Goal: Task Accomplishment & Management: Manage account settings

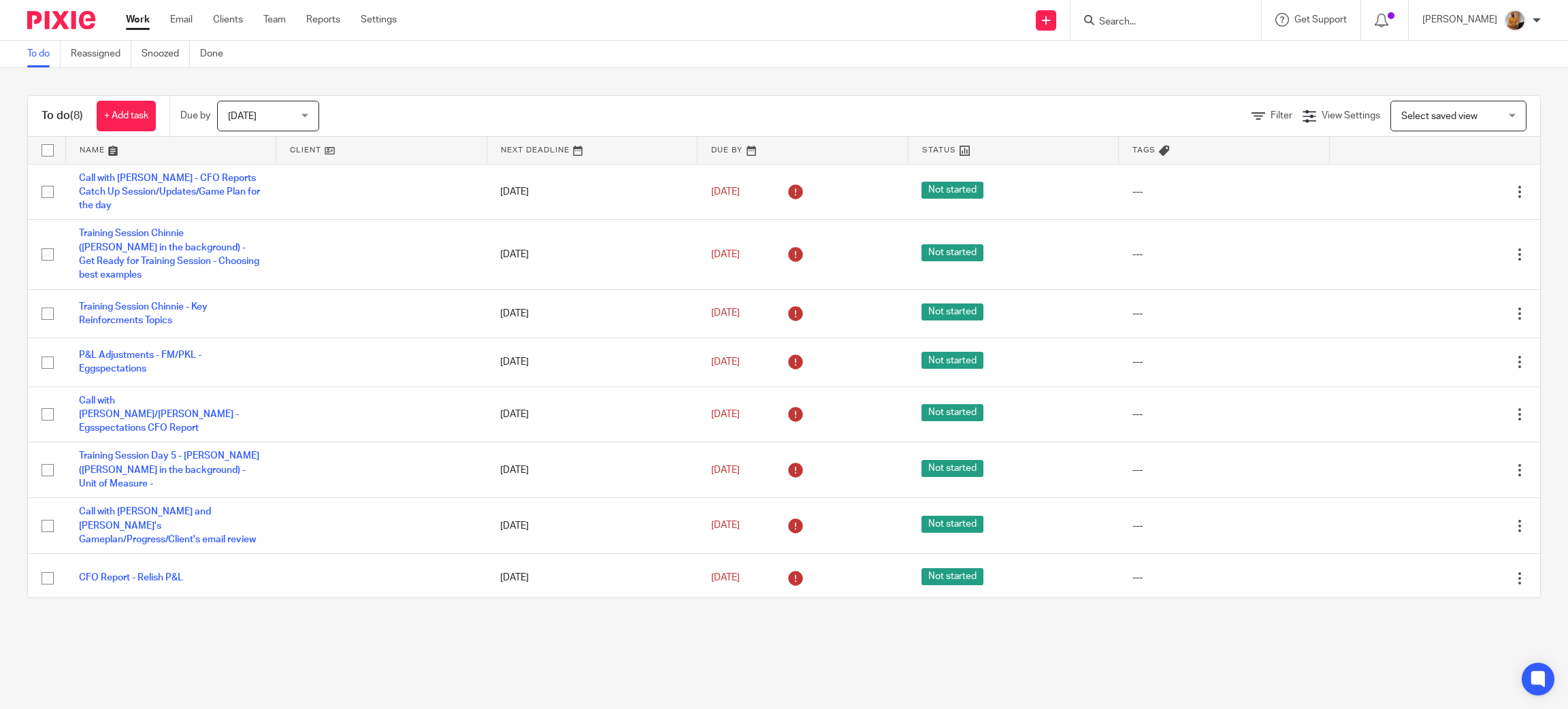
click at [45, 145] on input "checkbox" at bounding box center [47, 150] width 25 height 25
checkbox input "true"
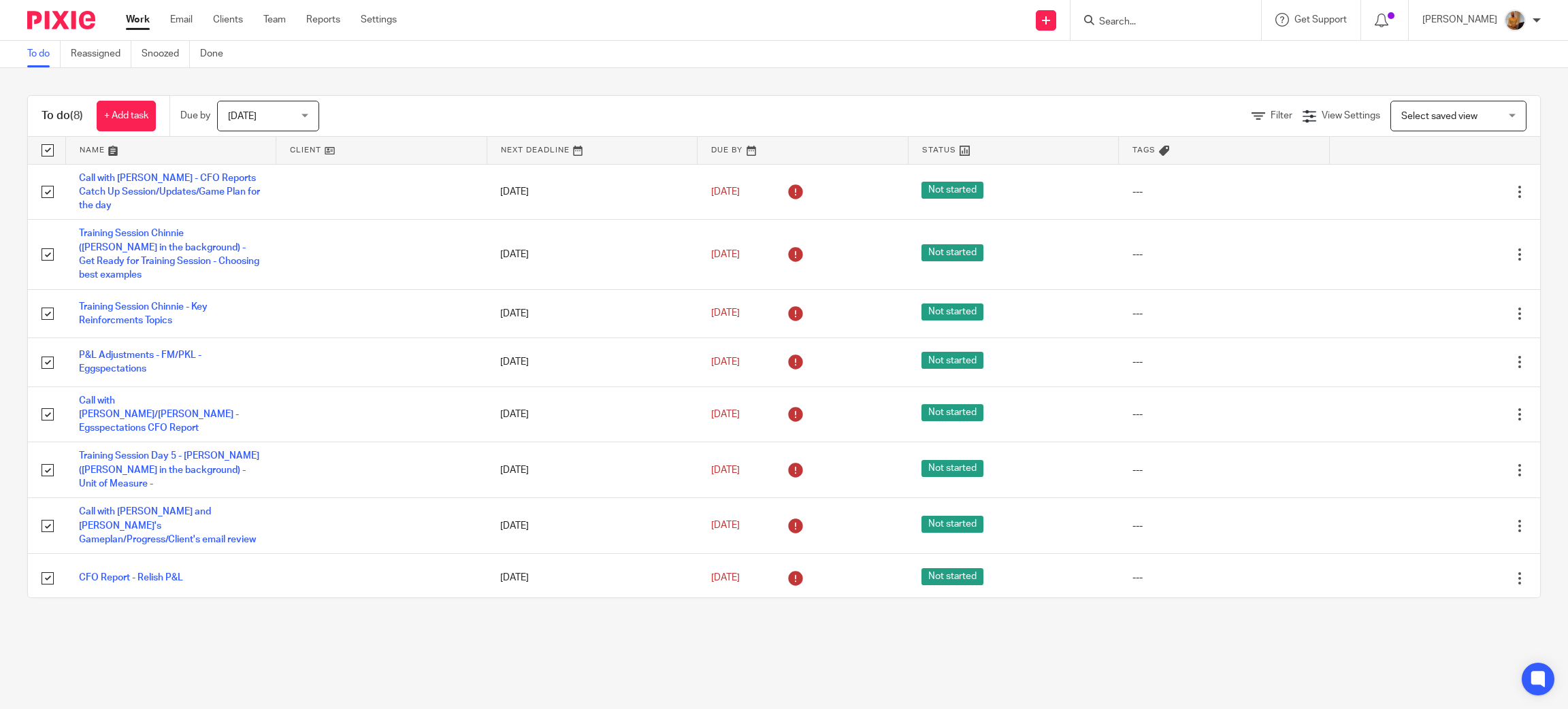
checkbox input "true"
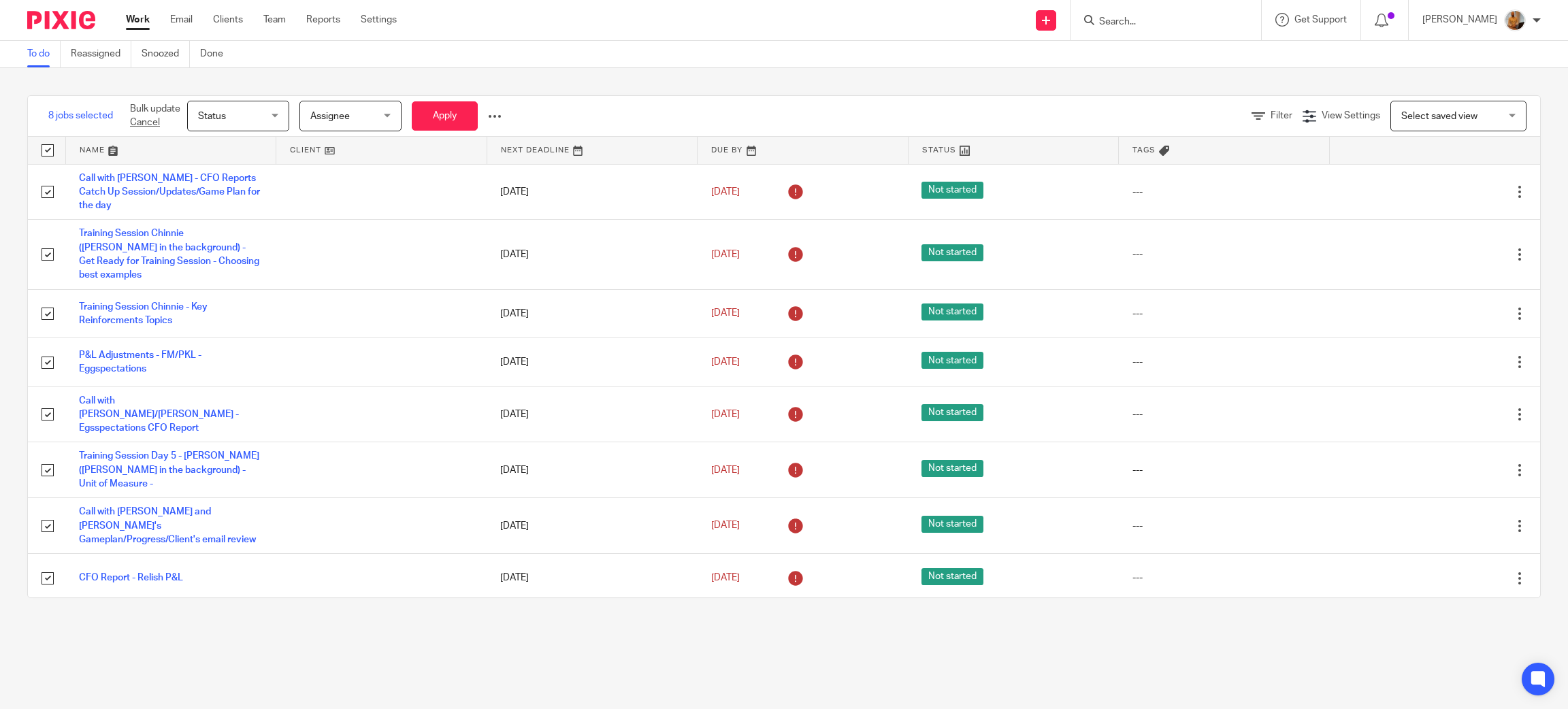
click at [343, 108] on span "Assignee" at bounding box center [346, 115] width 72 height 28
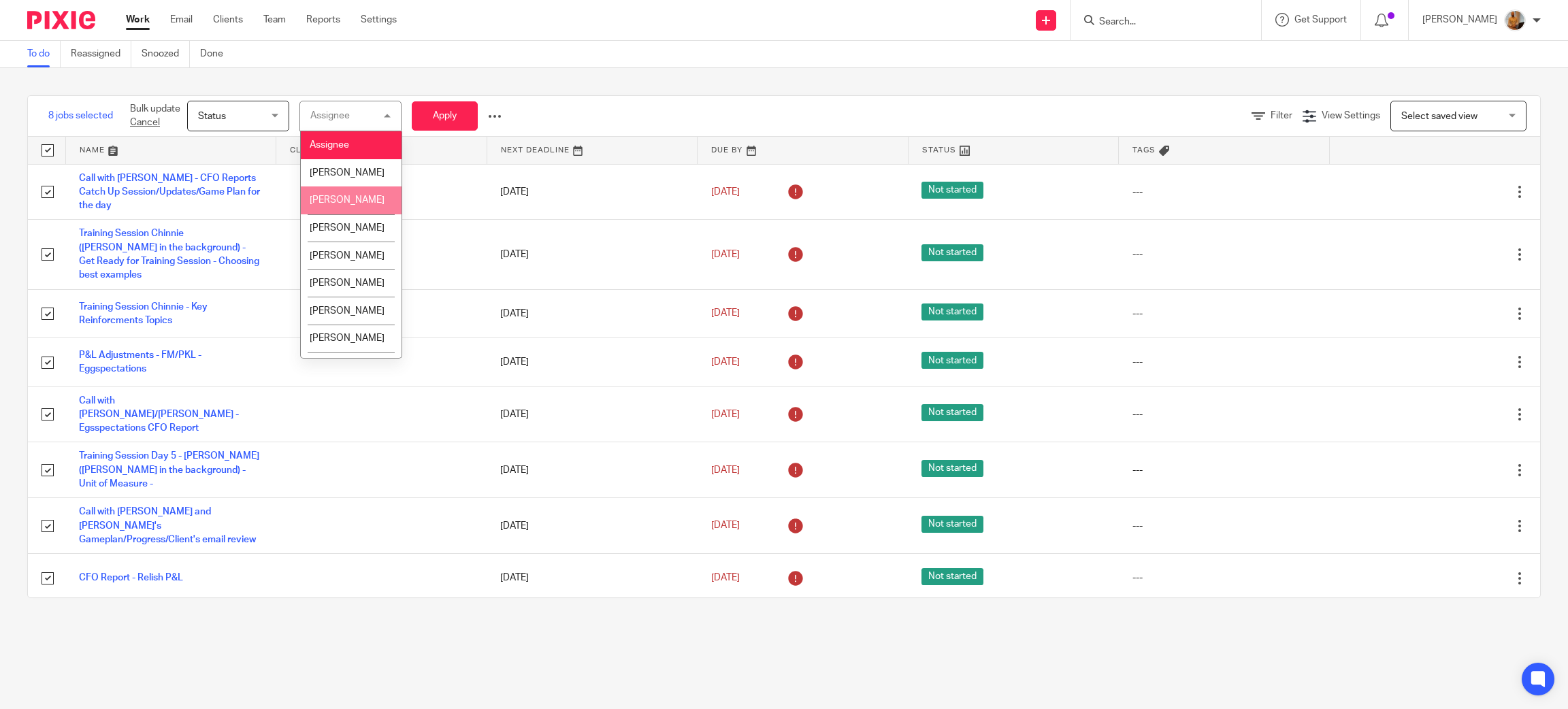
click at [242, 88] on div "8 jobs selected Bulk update Cancel Status Status Status Not started In progress…" at bounding box center [784, 347] width 1568 height 557
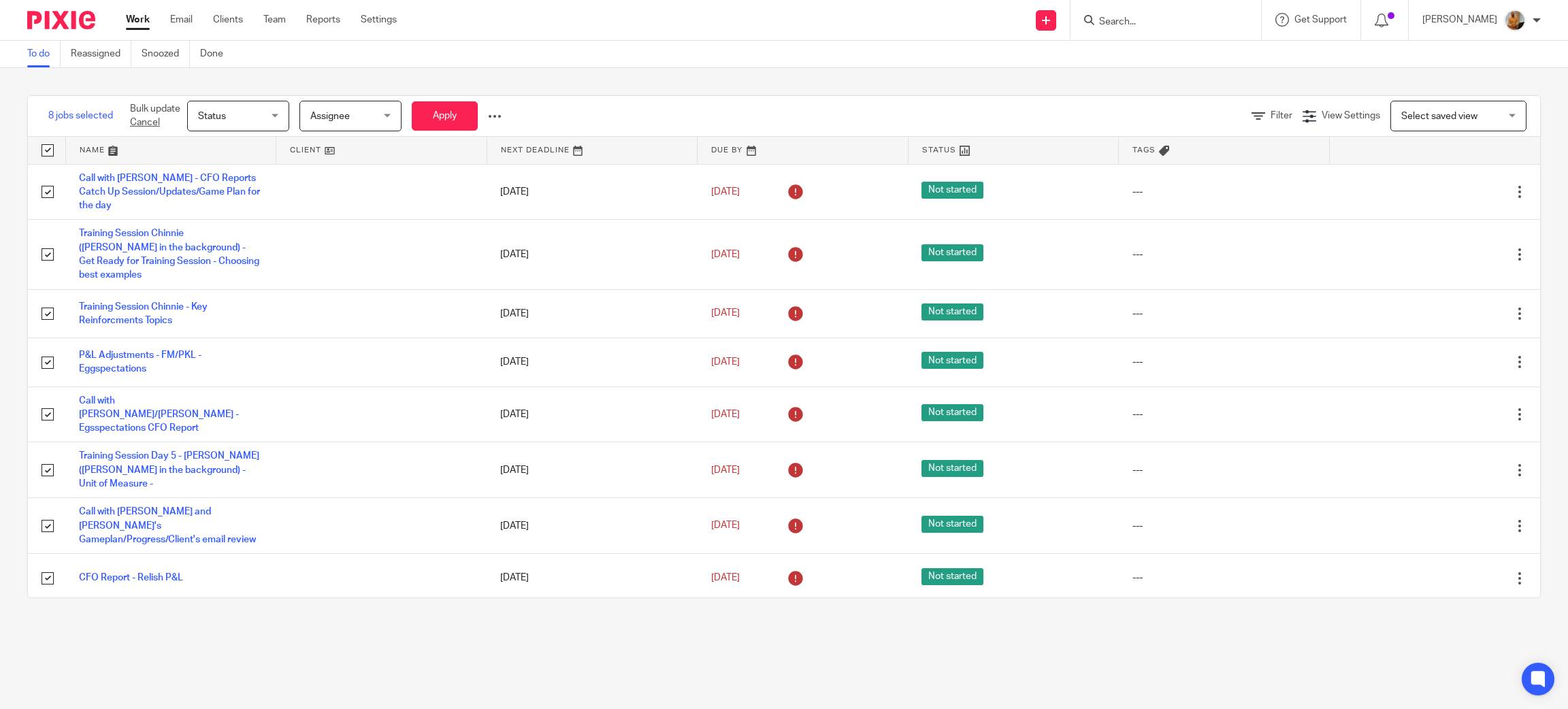
click at [249, 110] on span "Status" at bounding box center [233, 115] width 72 height 28
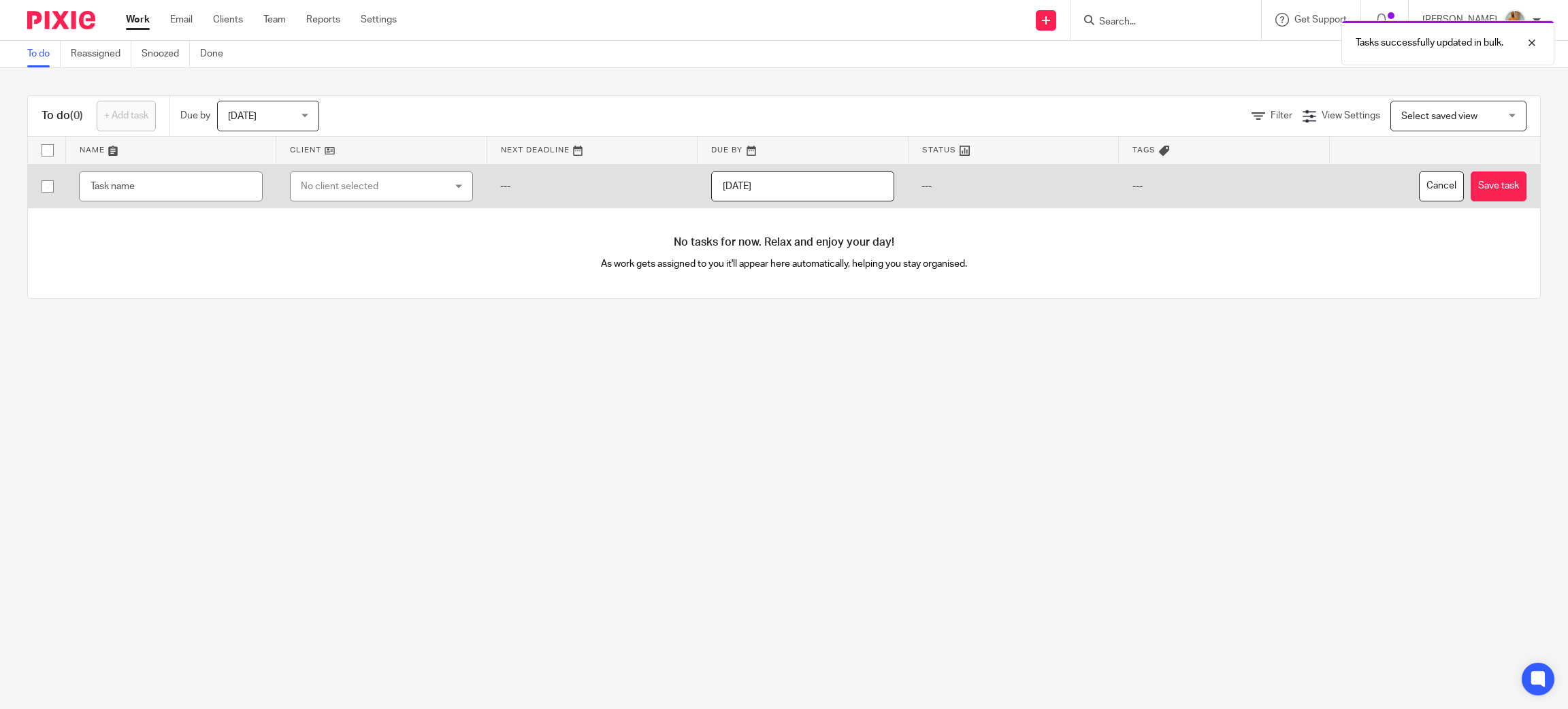
click at [186, 185] on input "text" at bounding box center [171, 187] width 183 height 31
click at [222, 186] on input "CFO Reports - Relish - P&L - Completed" at bounding box center [171, 187] width 183 height 31
paste input "– Relish Fine Foods Westheimer LLC"
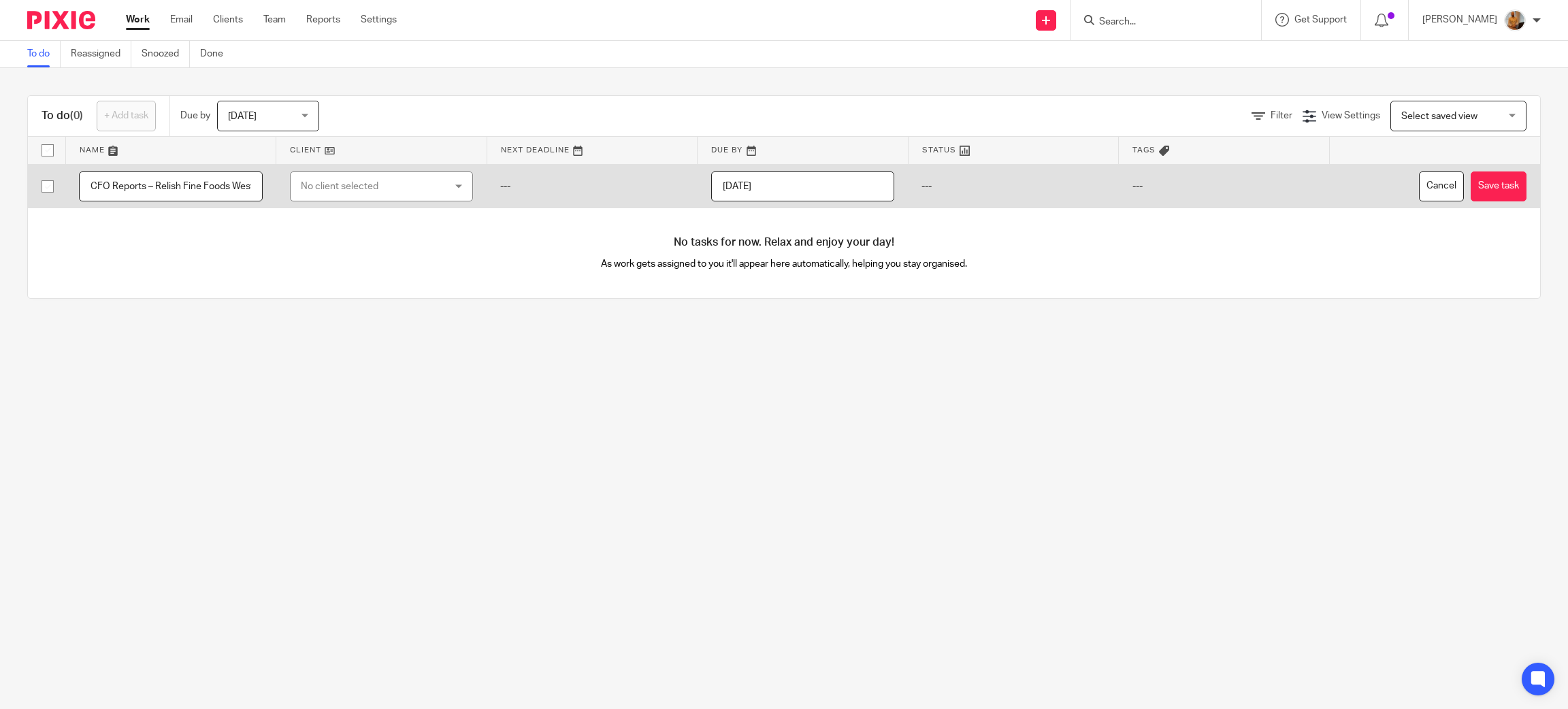
drag, startPoint x: 129, startPoint y: 180, endPoint x: 66, endPoint y: 175, distance: 63.2
click at [66, 175] on td "CFO Reports – Relish Fine Foods Westheimer LLC" at bounding box center [171, 186] width 211 height 44
click at [177, 188] on input "CFO Reports – Relish Fine Foods Westheimer LLC" at bounding box center [171, 187] width 183 height 31
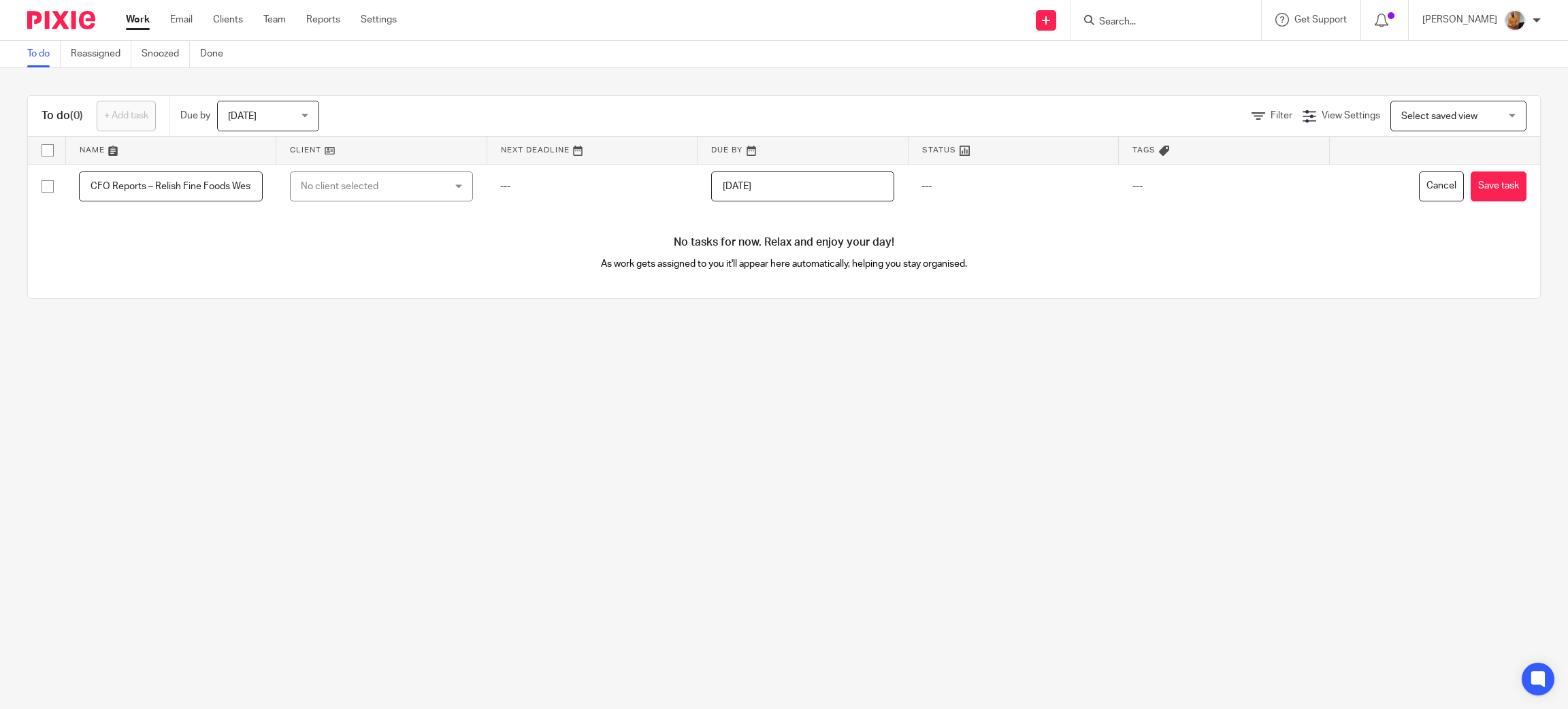
scroll to position [0, 55]
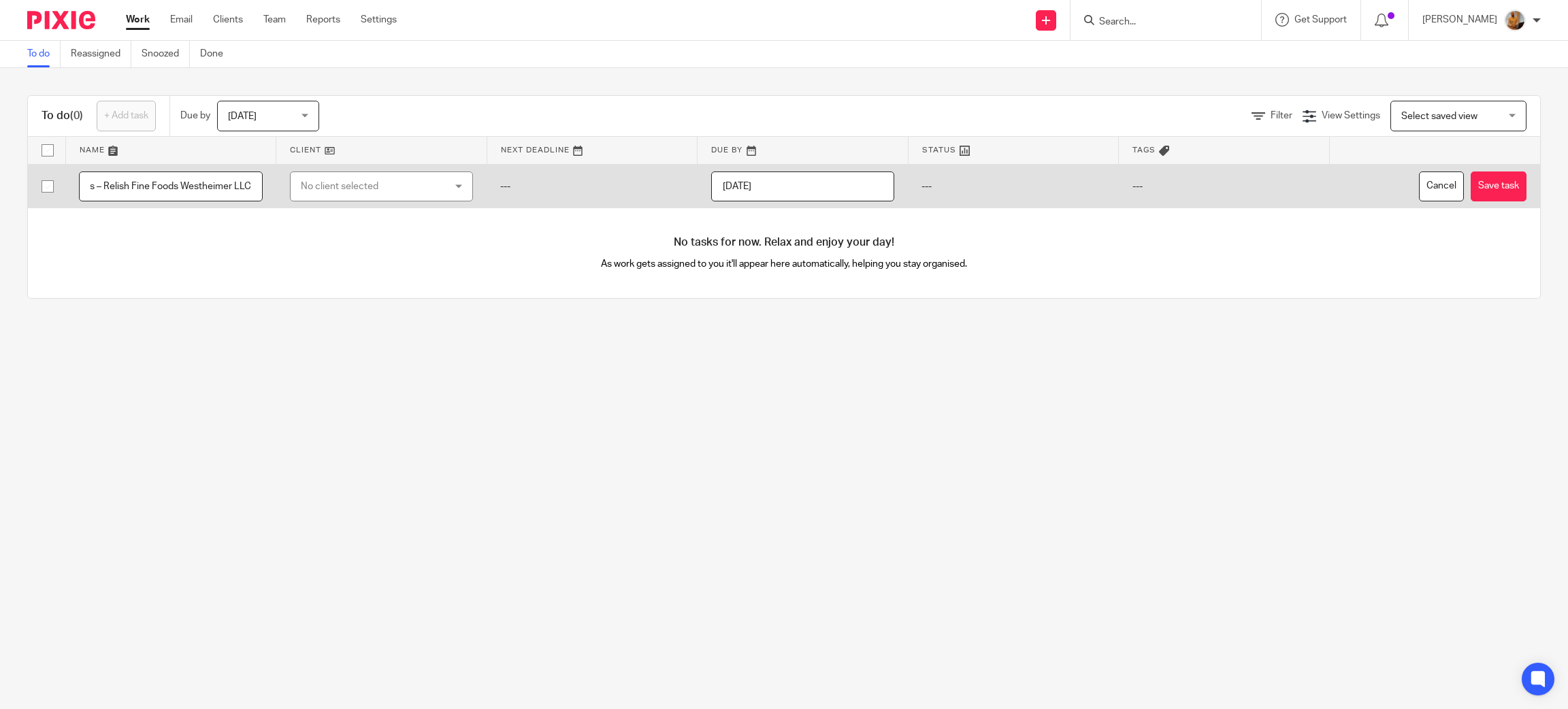
drag, startPoint x: 170, startPoint y: 183, endPoint x: 332, endPoint y: 202, distance: 163.1
click at [340, 206] on tr "CFO Reports – Relish Fine Foods Westheimer LLC No client selected No client sel…" at bounding box center [784, 186] width 1512 height 44
click at [250, 189] on input "CFO Reports – Relish Fine Foods Westheimer LLC" at bounding box center [171, 187] width 183 height 31
click at [243, 187] on input "CFO Reports – Relish Fine Foods Westheimer LLC" at bounding box center [171, 187] width 183 height 31
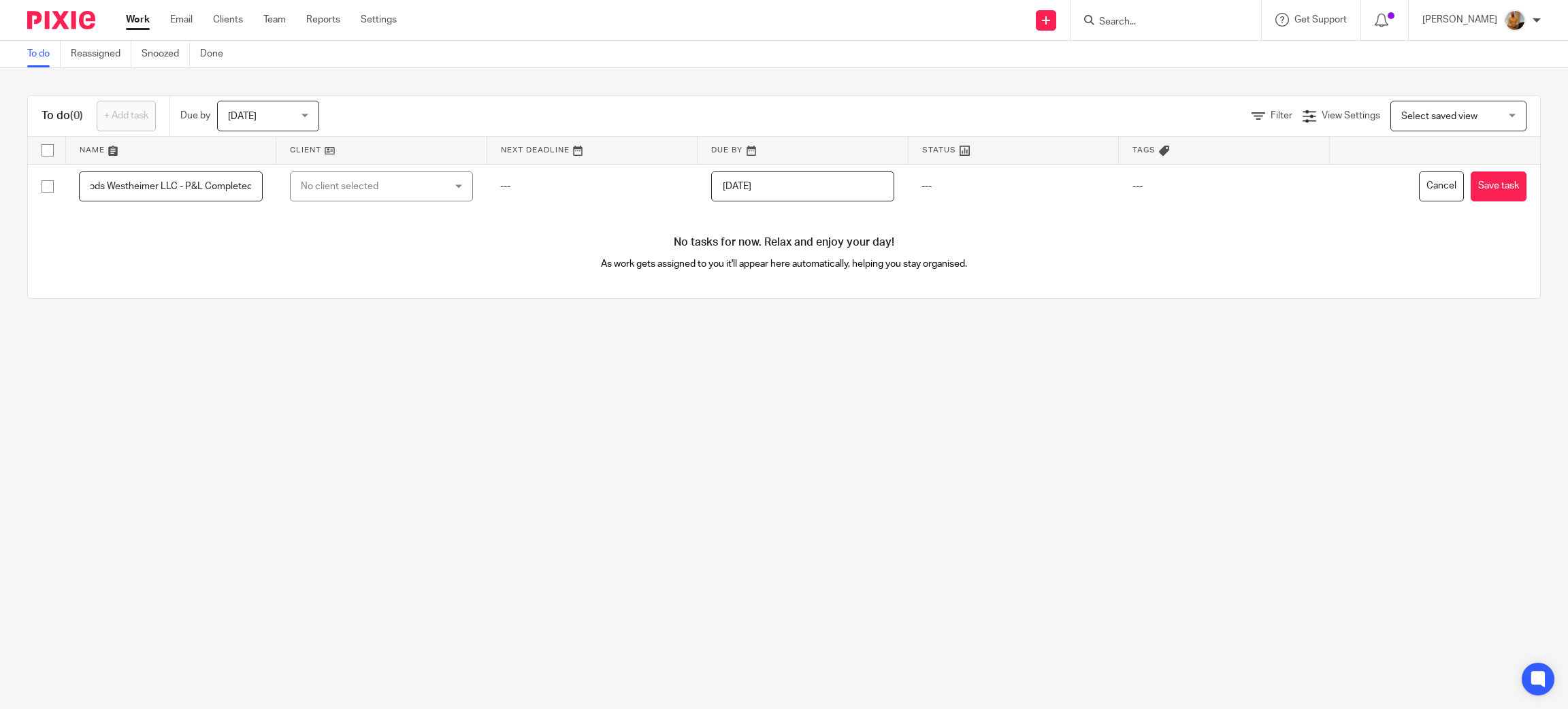
scroll to position [0, 132]
type input "CFO Reports – Relish Fine Foods Westheimer LLC - P&L Completed"
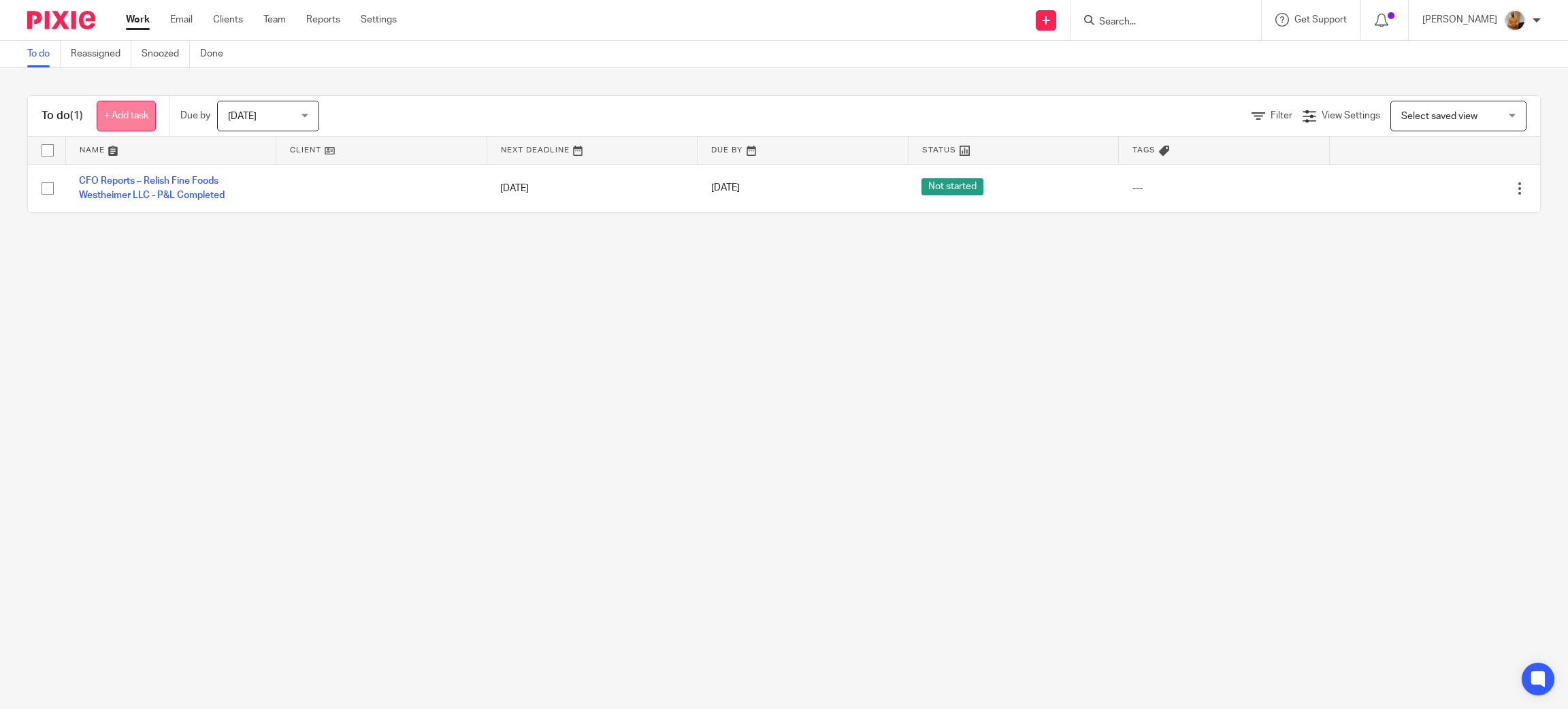
click at [128, 103] on link "+ Add task" at bounding box center [125, 116] width 59 height 31
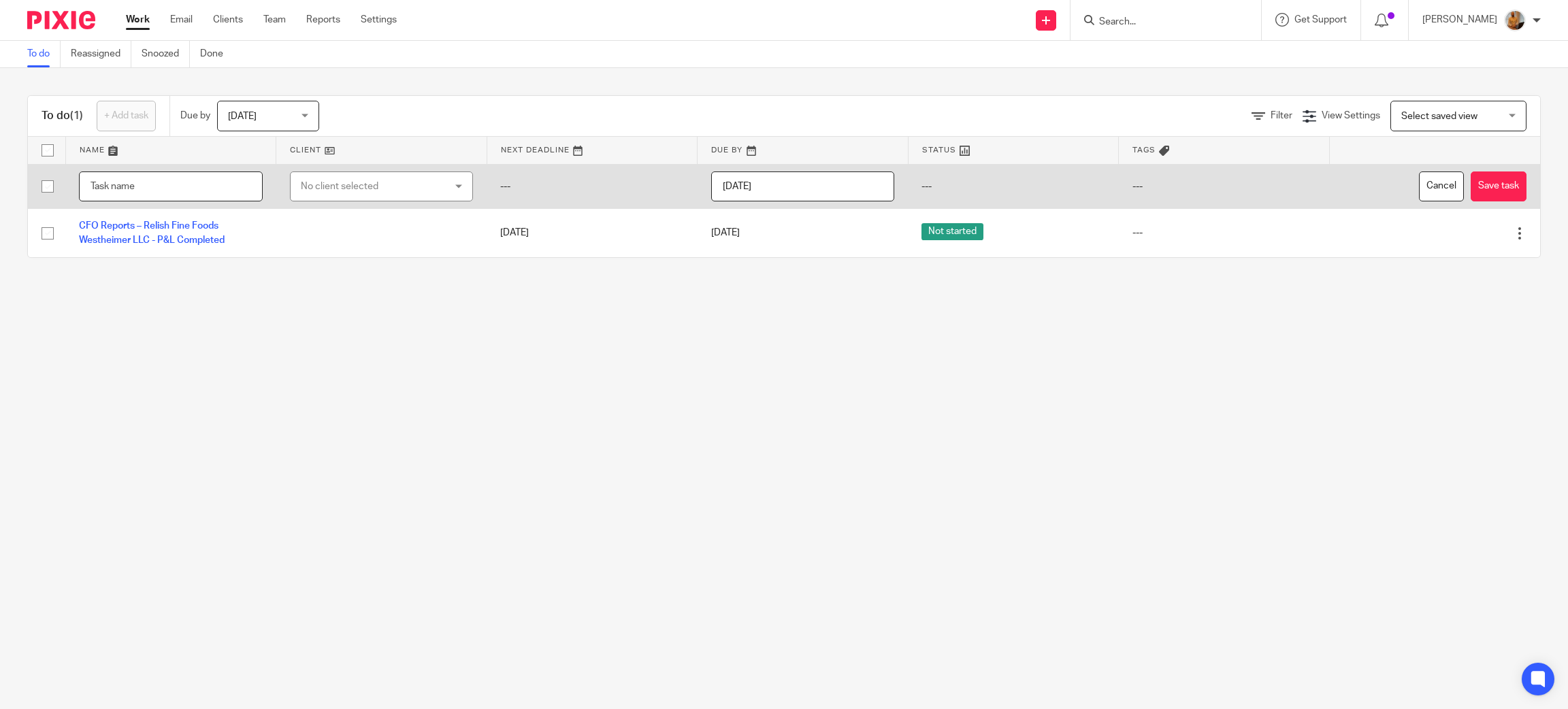
click at [133, 187] on input "text" at bounding box center [171, 187] width 183 height 31
paste input "CFO Reports – Relish Fine Foods Town & Country LLC"
click at [236, 196] on input "CFO Reports – Relish Fine Foods Town & Country LLC" at bounding box center [171, 187] width 183 height 31
type input "CFO Reports – Relish Fine Foods Town & Country LLC - P&L Completed"
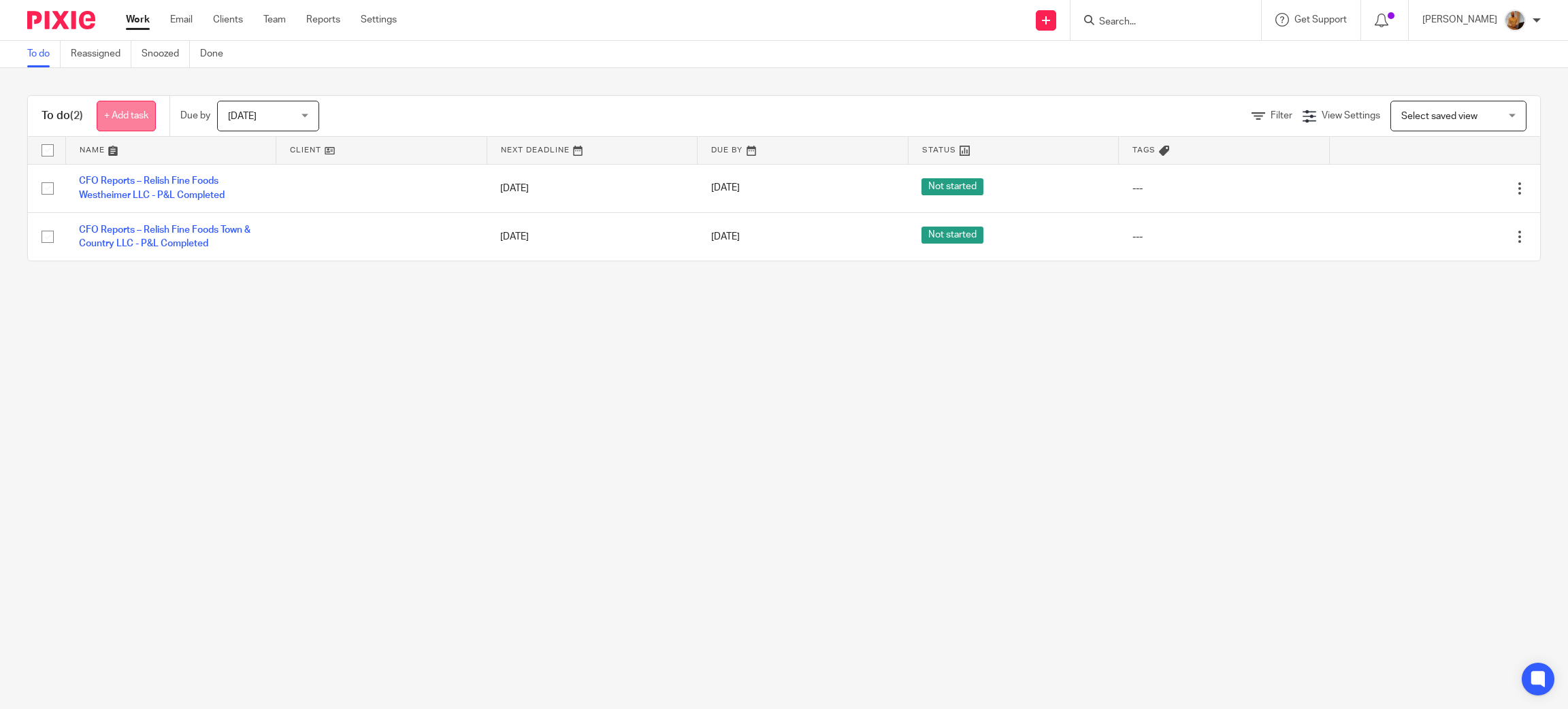
click at [125, 113] on link "+ Add task" at bounding box center [125, 116] width 59 height 31
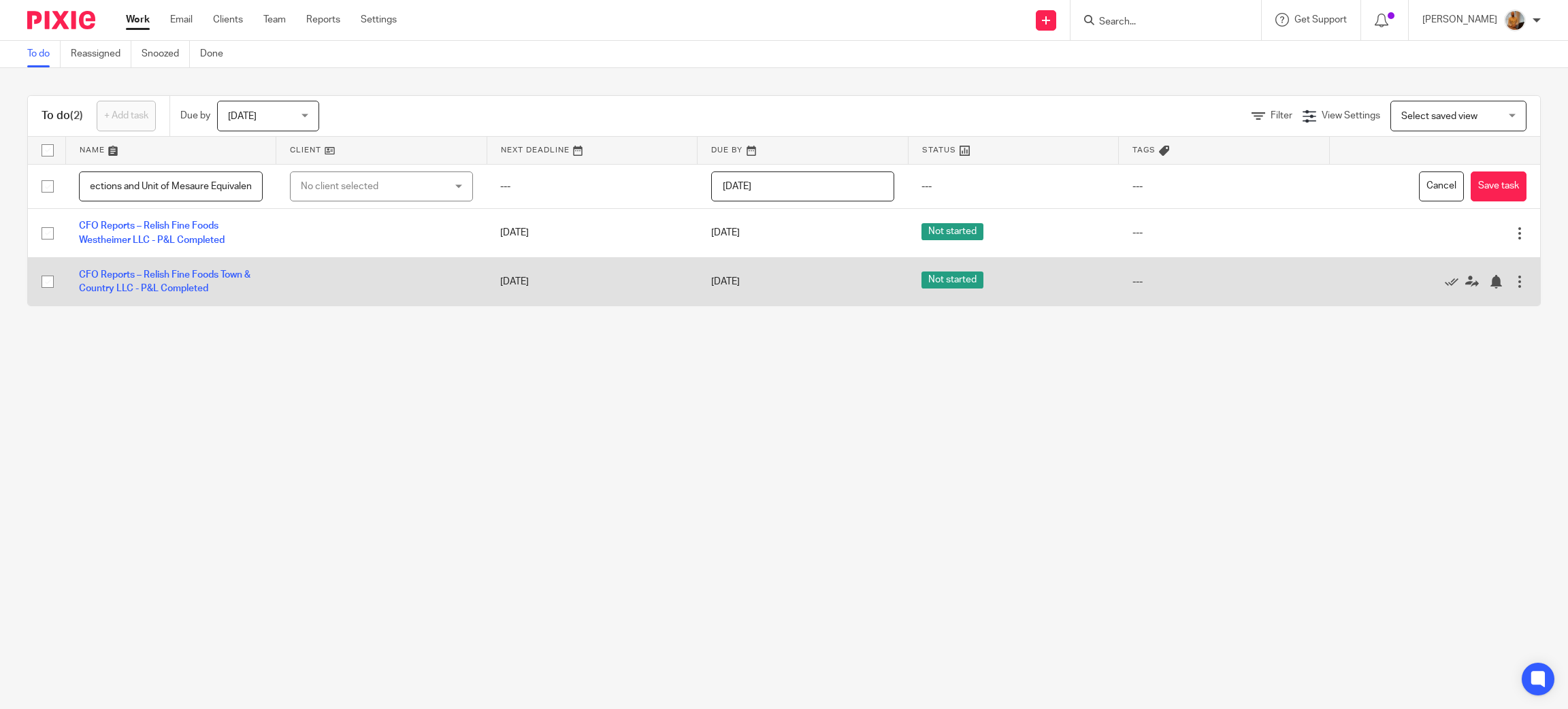
scroll to position [0, 355]
type input "Call with [PERSON_NAME] - Oz Taphouse - Support Session - Unit of Measure Corre…"
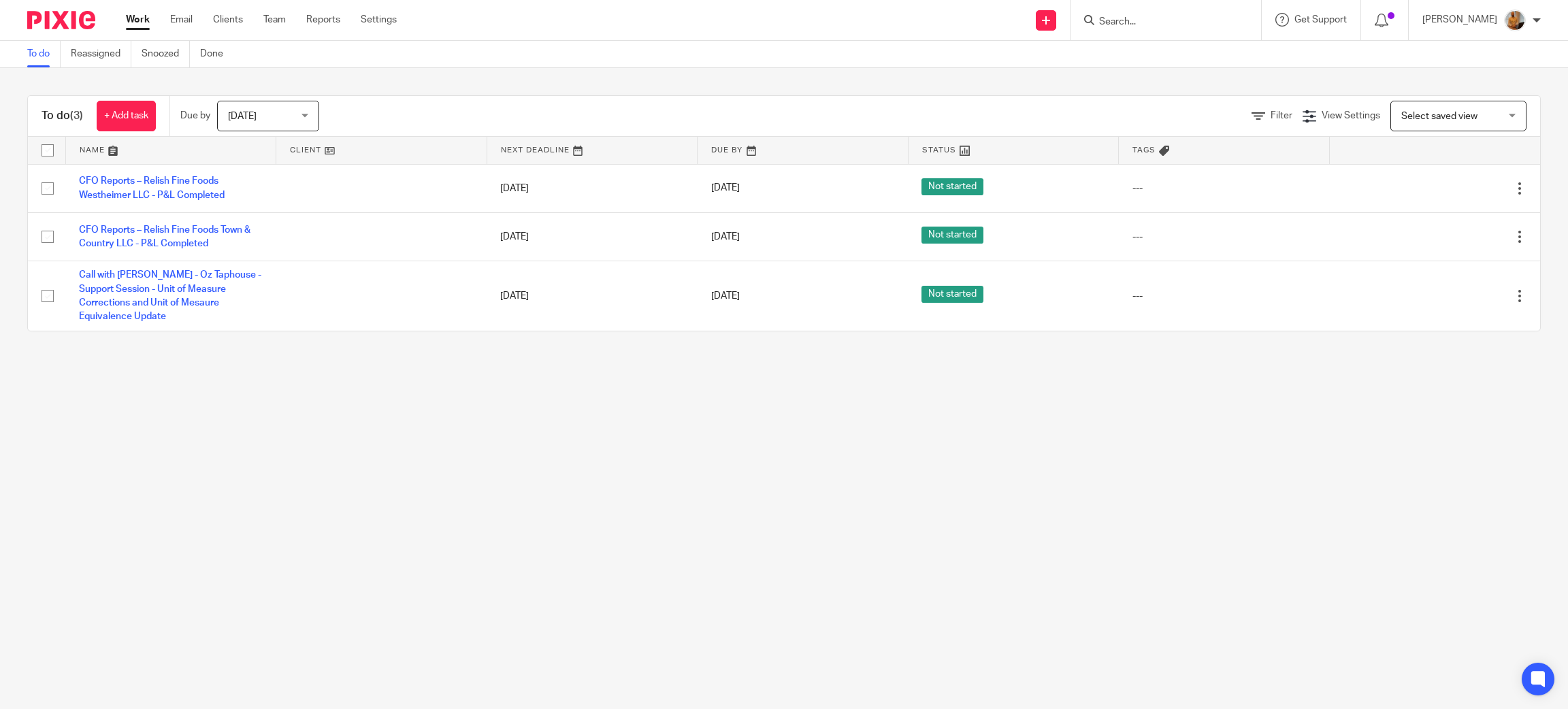
click at [350, 368] on main "To do Reassigned Snoozed Done To do (3) + Add task Due by [DATE] [DATE] [DATE] …" at bounding box center [784, 354] width 1568 height 709
click at [113, 113] on link "+ Add task" at bounding box center [125, 116] width 59 height 31
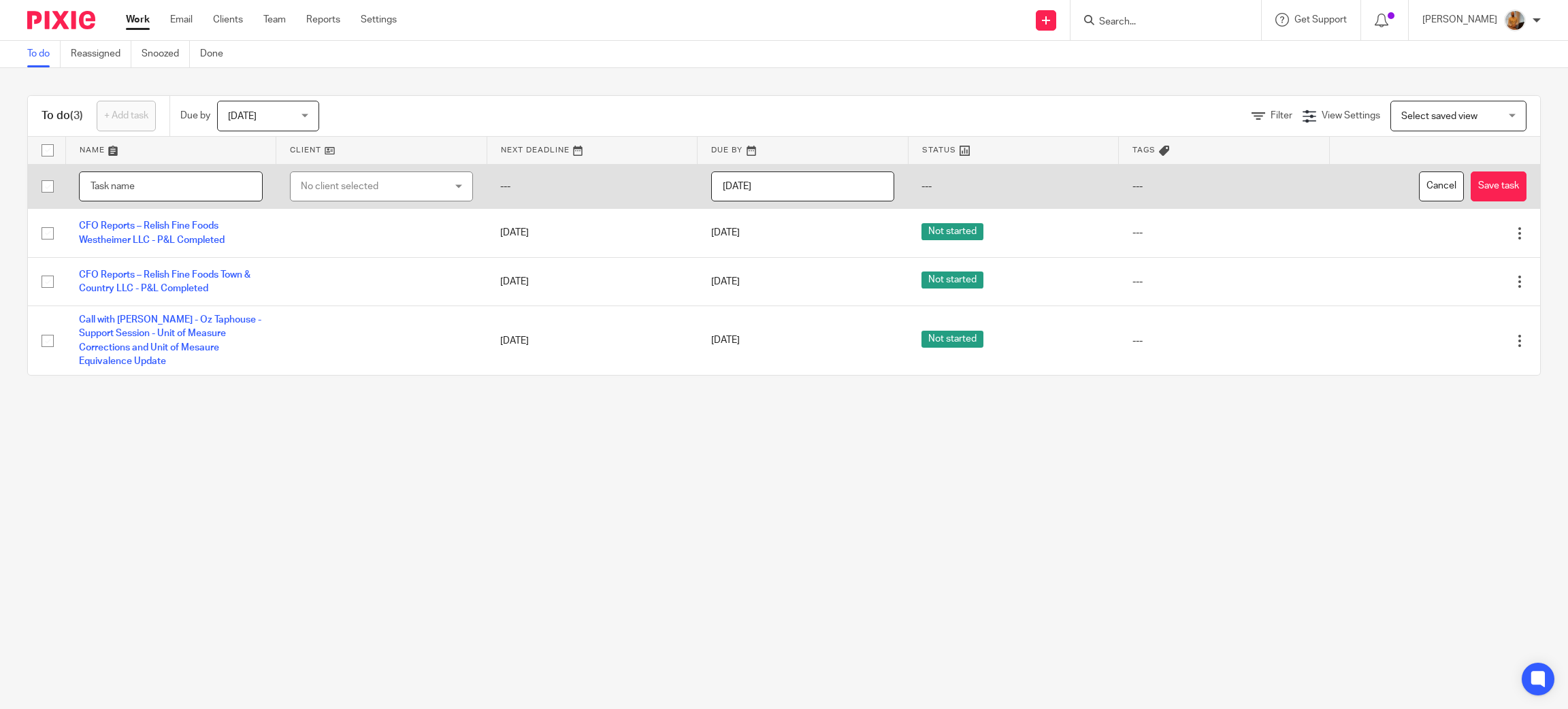
click at [164, 181] on input "text" at bounding box center [171, 187] width 183 height 31
type input "[PERSON_NAME]'s Marina - Invoices Reverification"
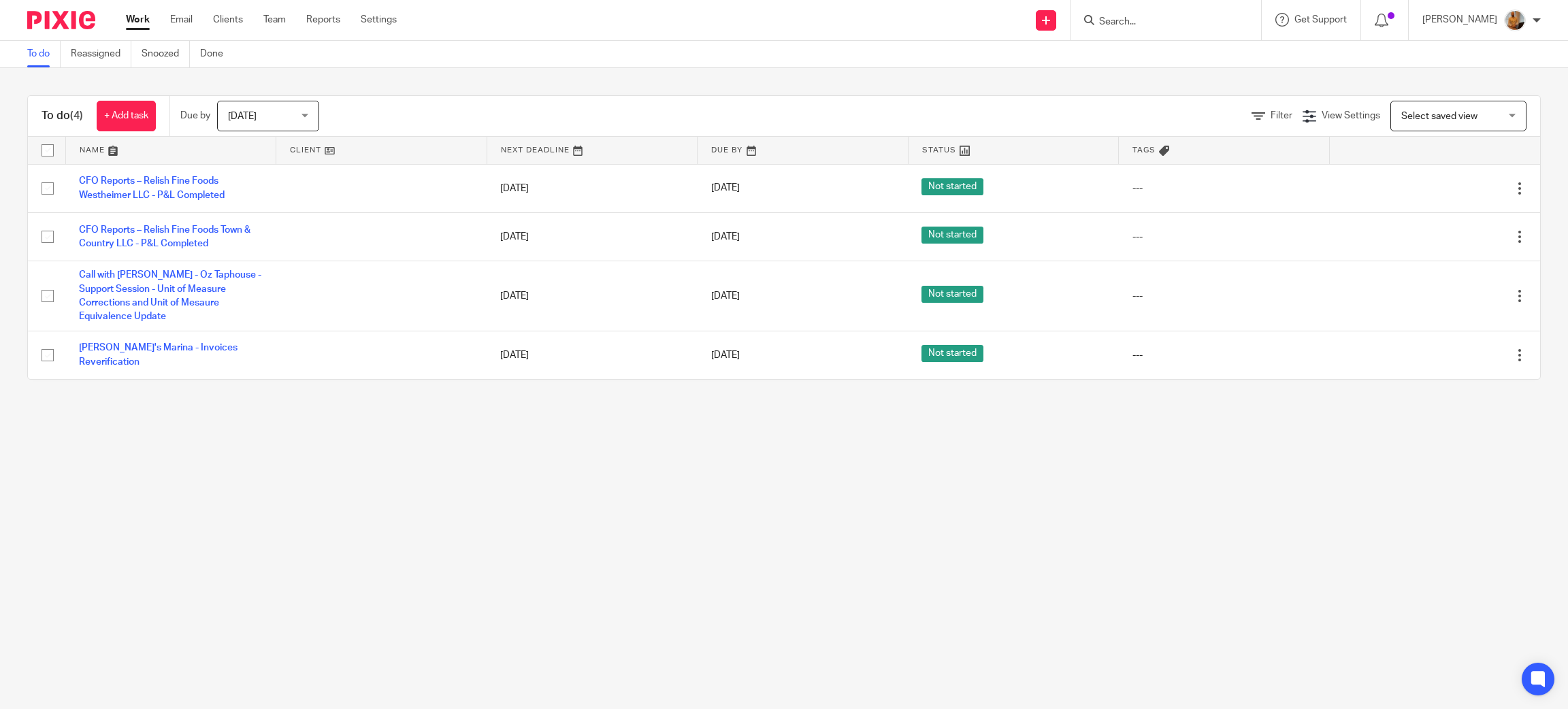
click at [555, 491] on main "To do Reassigned Snoozed Done To do (4) + Add task Due by [DATE] [DATE] [DATE] …" at bounding box center [784, 354] width 1568 height 709
